Goal: Find specific page/section: Find specific page/section

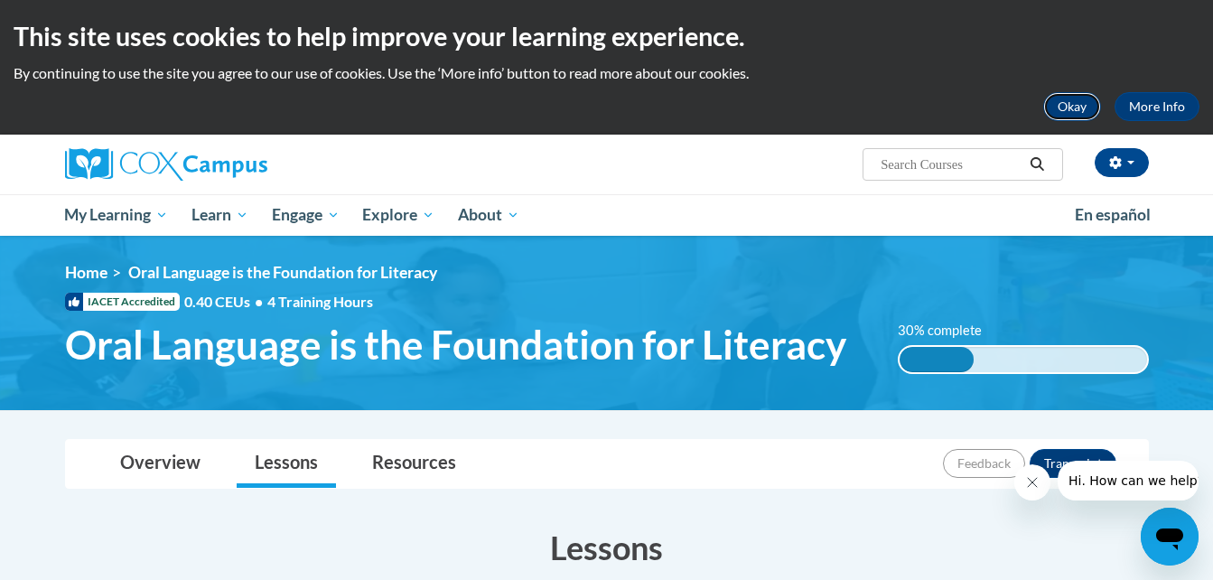
click at [1066, 99] on button "Okay" at bounding box center [1072, 106] width 58 height 29
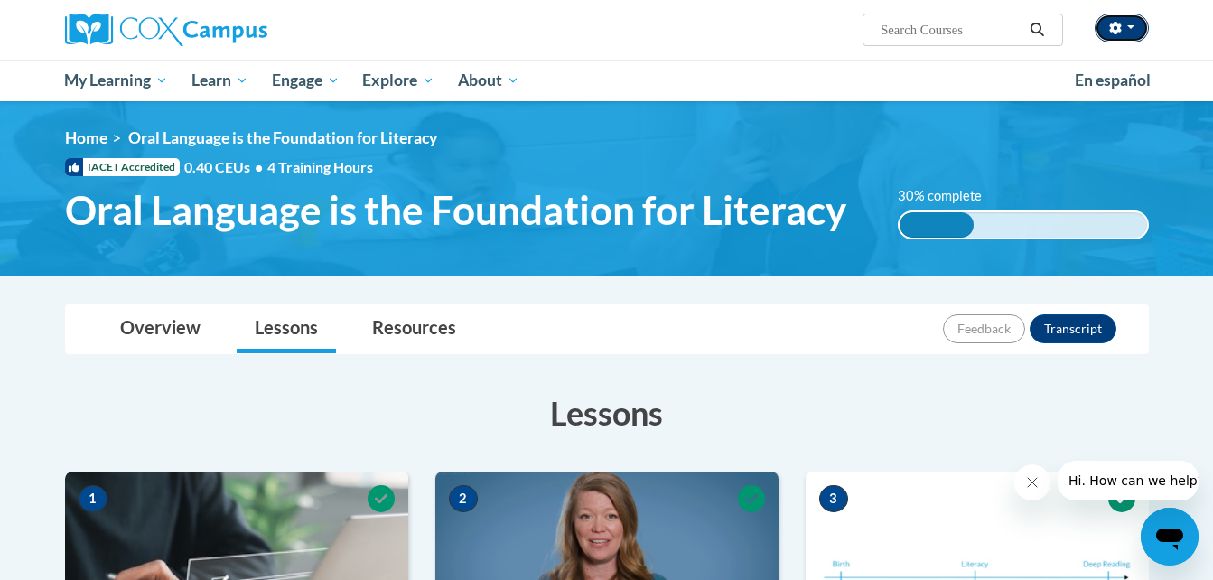
click at [1105, 33] on button "button" at bounding box center [1121, 28] width 54 height 29
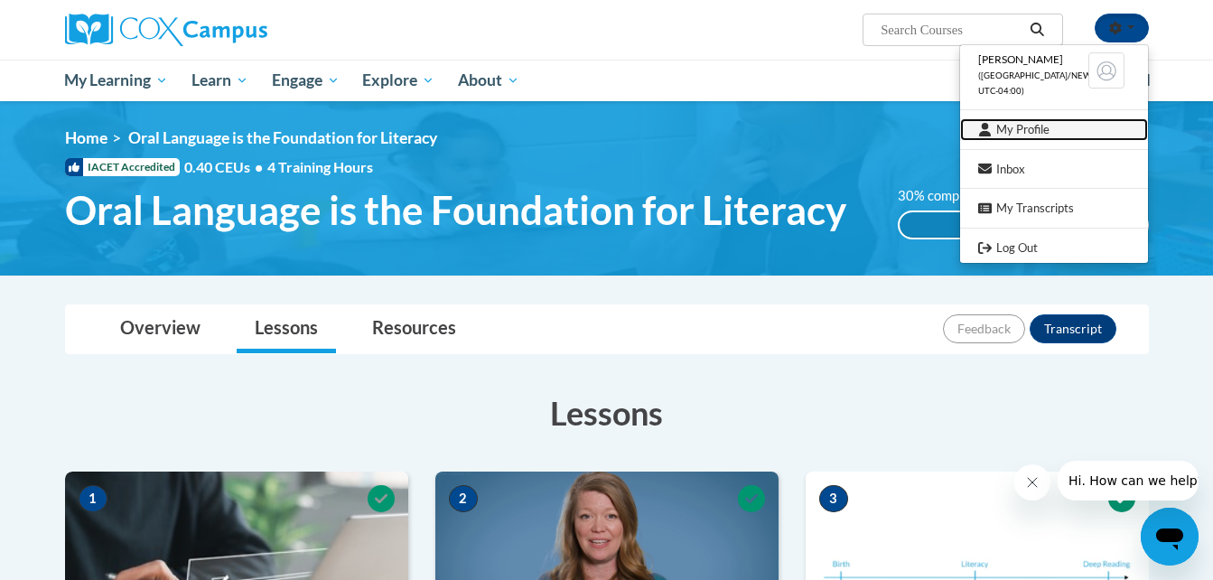
click at [1022, 118] on link "My Profile" at bounding box center [1054, 129] width 188 height 23
